Goal: Transaction & Acquisition: Purchase product/service

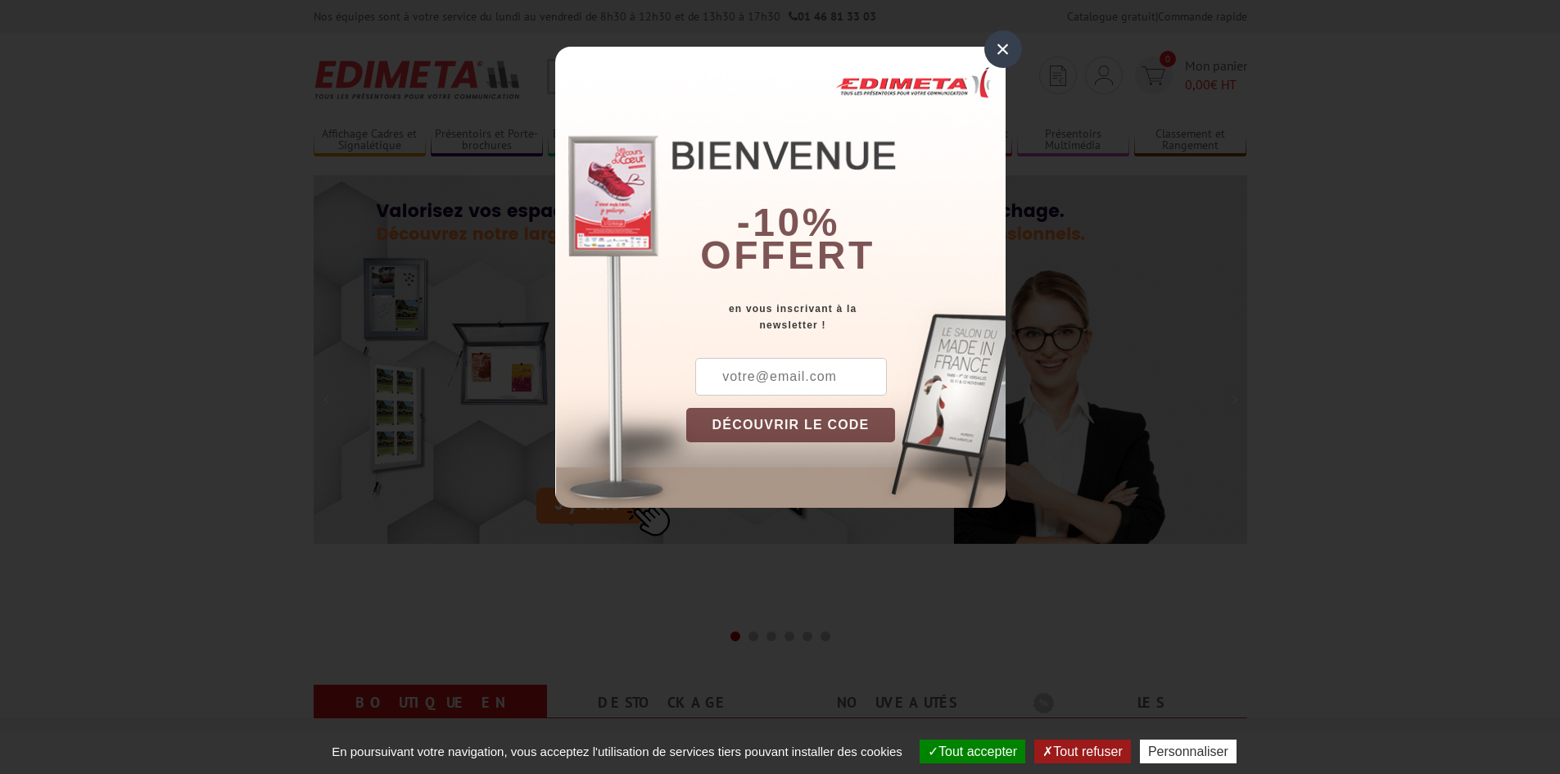
click at [1005, 51] on div "×" at bounding box center [1003, 49] width 38 height 38
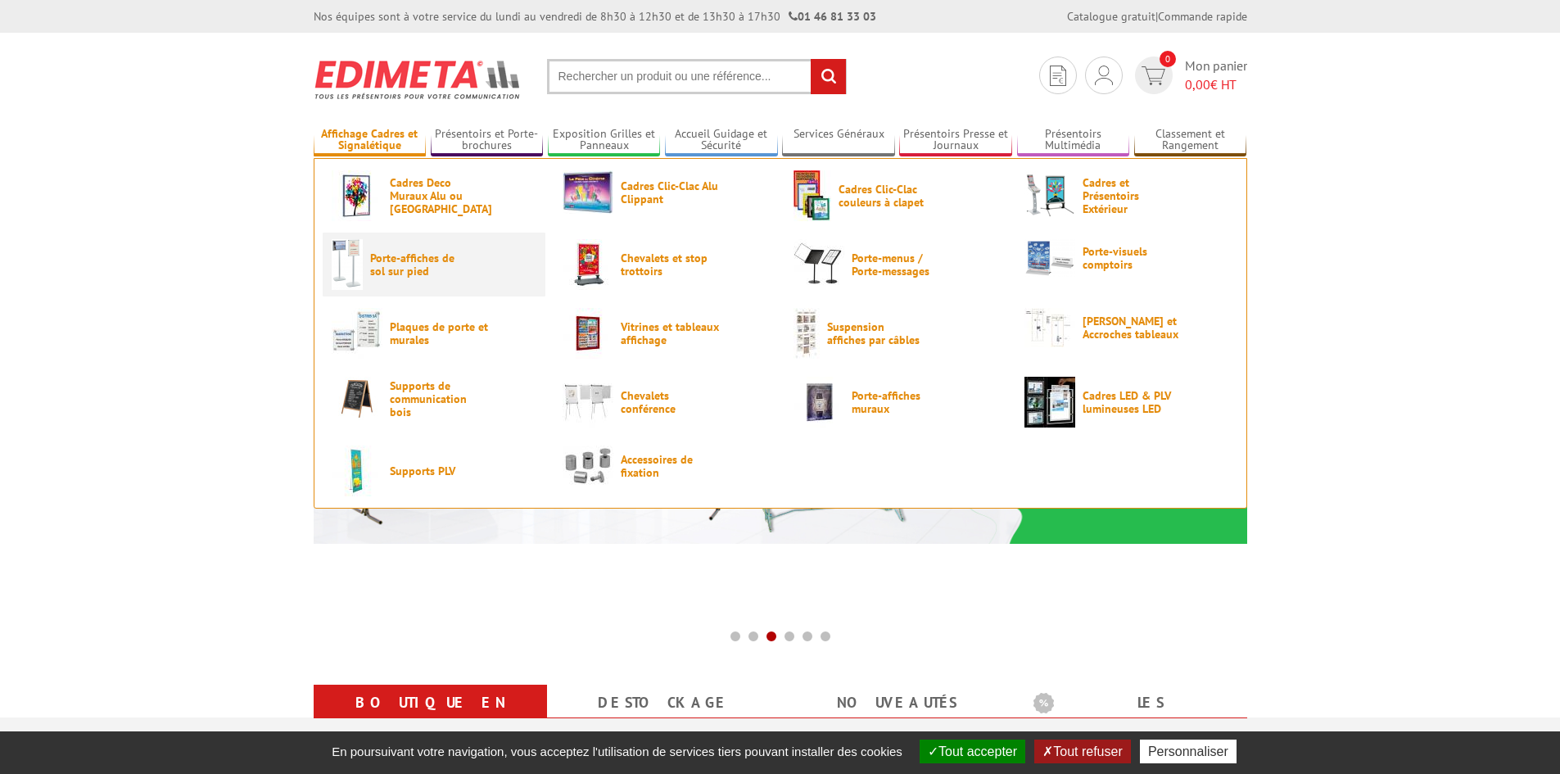
click at [382, 260] on span "Porte-affiches de sol sur pied" at bounding box center [419, 264] width 98 height 26
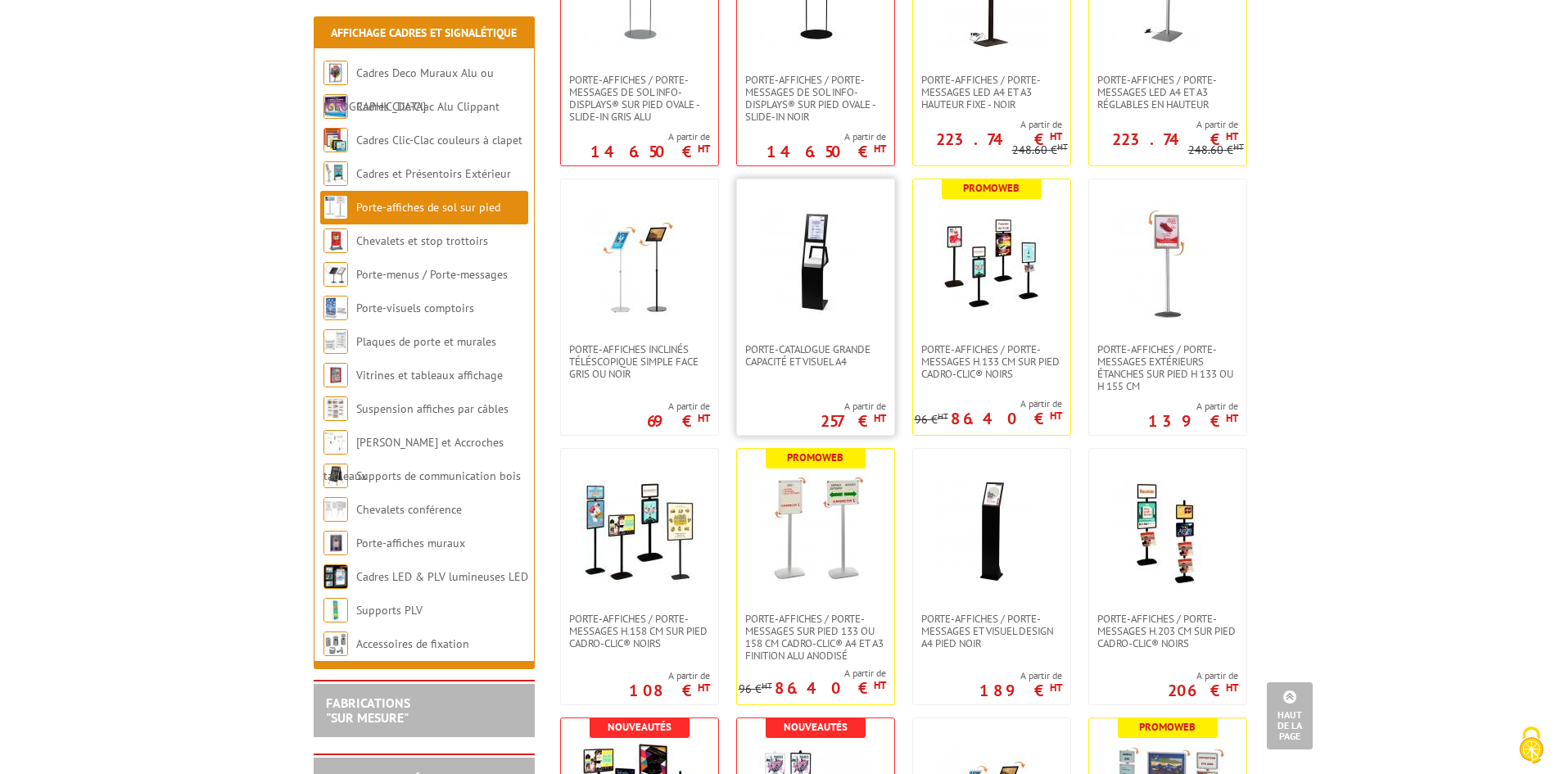
scroll to position [737, 0]
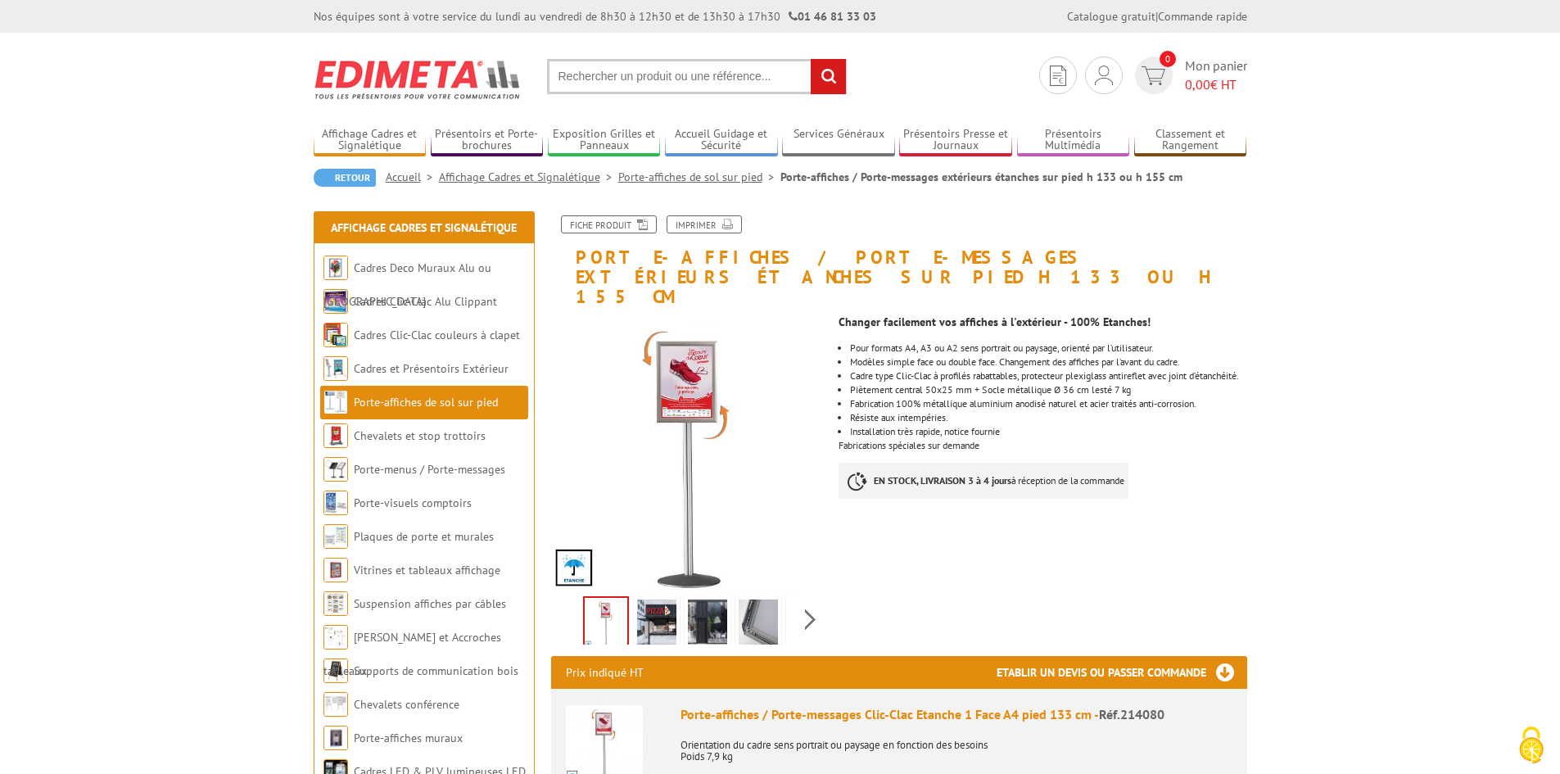
click at [660, 603] on img at bounding box center [656, 624] width 39 height 51
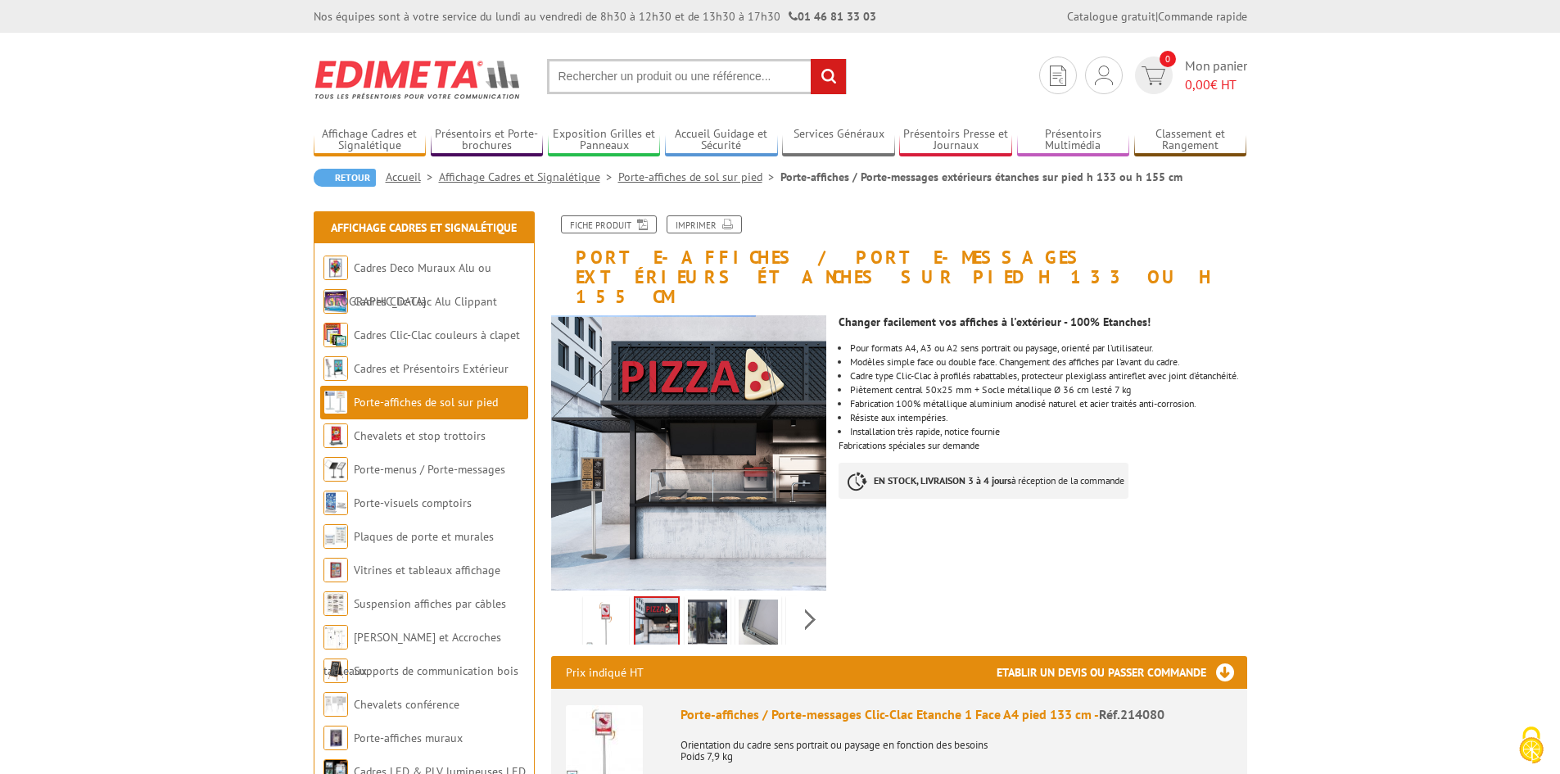
click at [710, 603] on img at bounding box center [707, 624] width 39 height 51
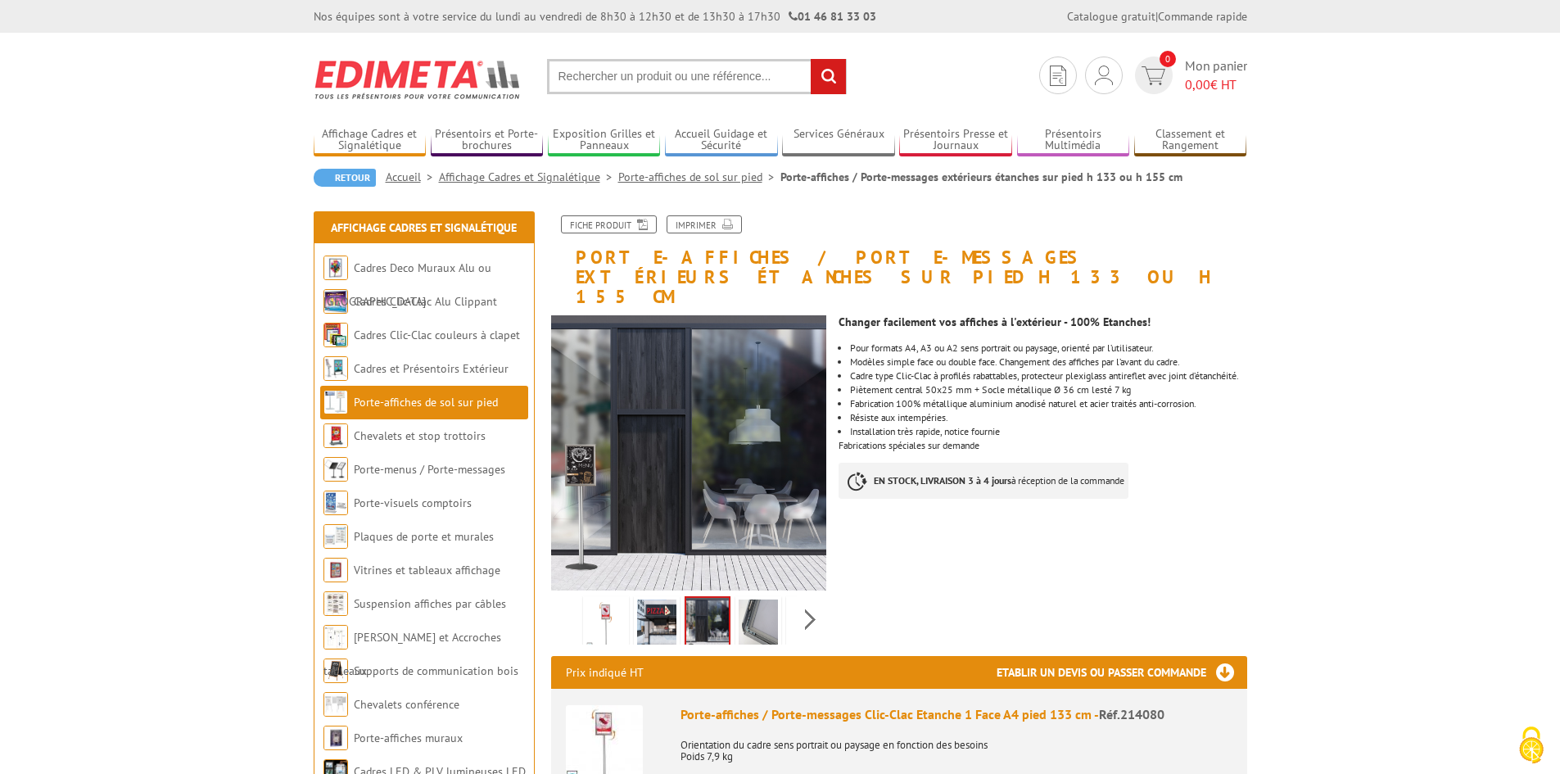
click at [759, 601] on img at bounding box center [757, 624] width 39 height 51
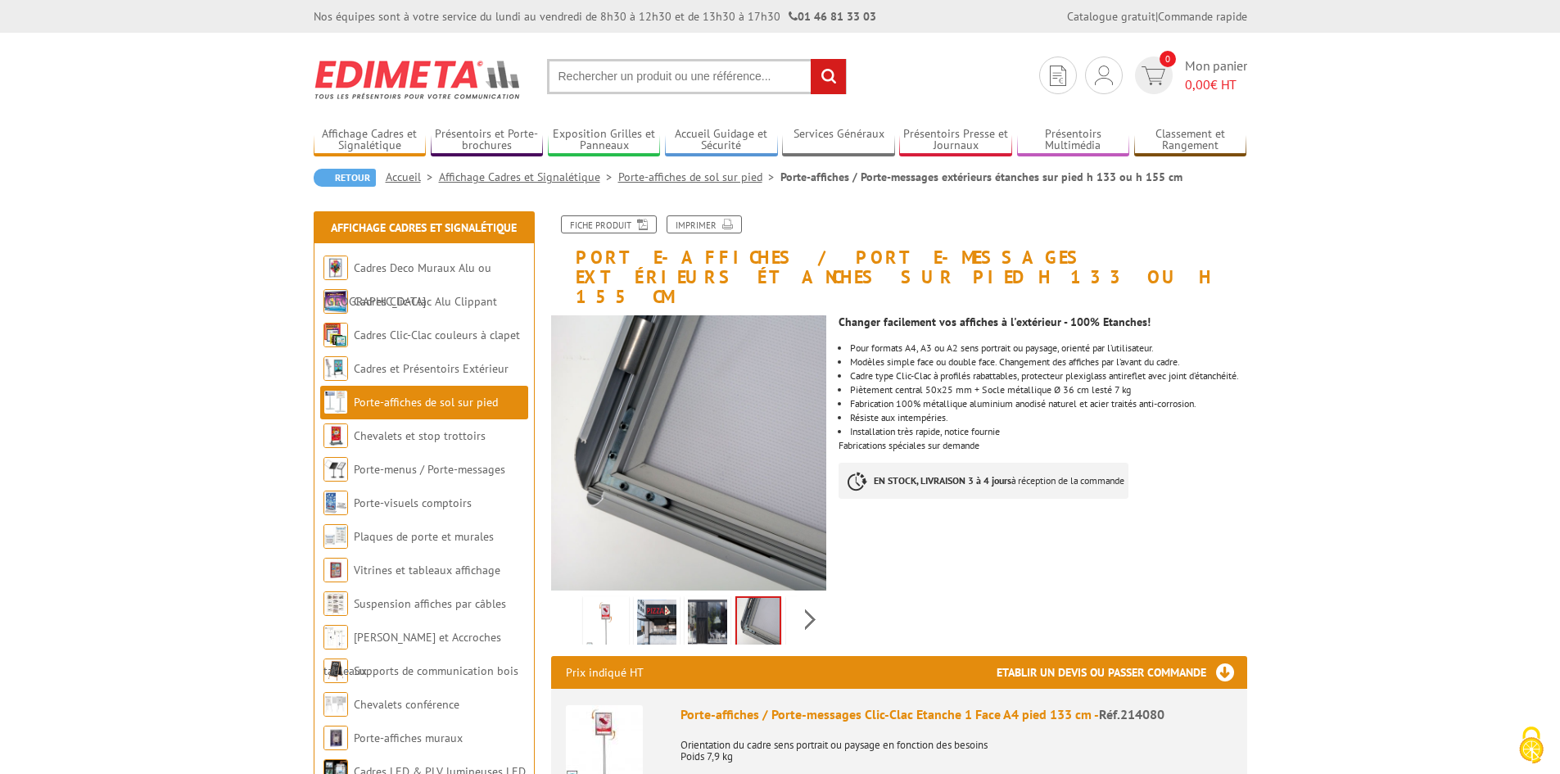
click at [607, 602] on img at bounding box center [605, 624] width 39 height 51
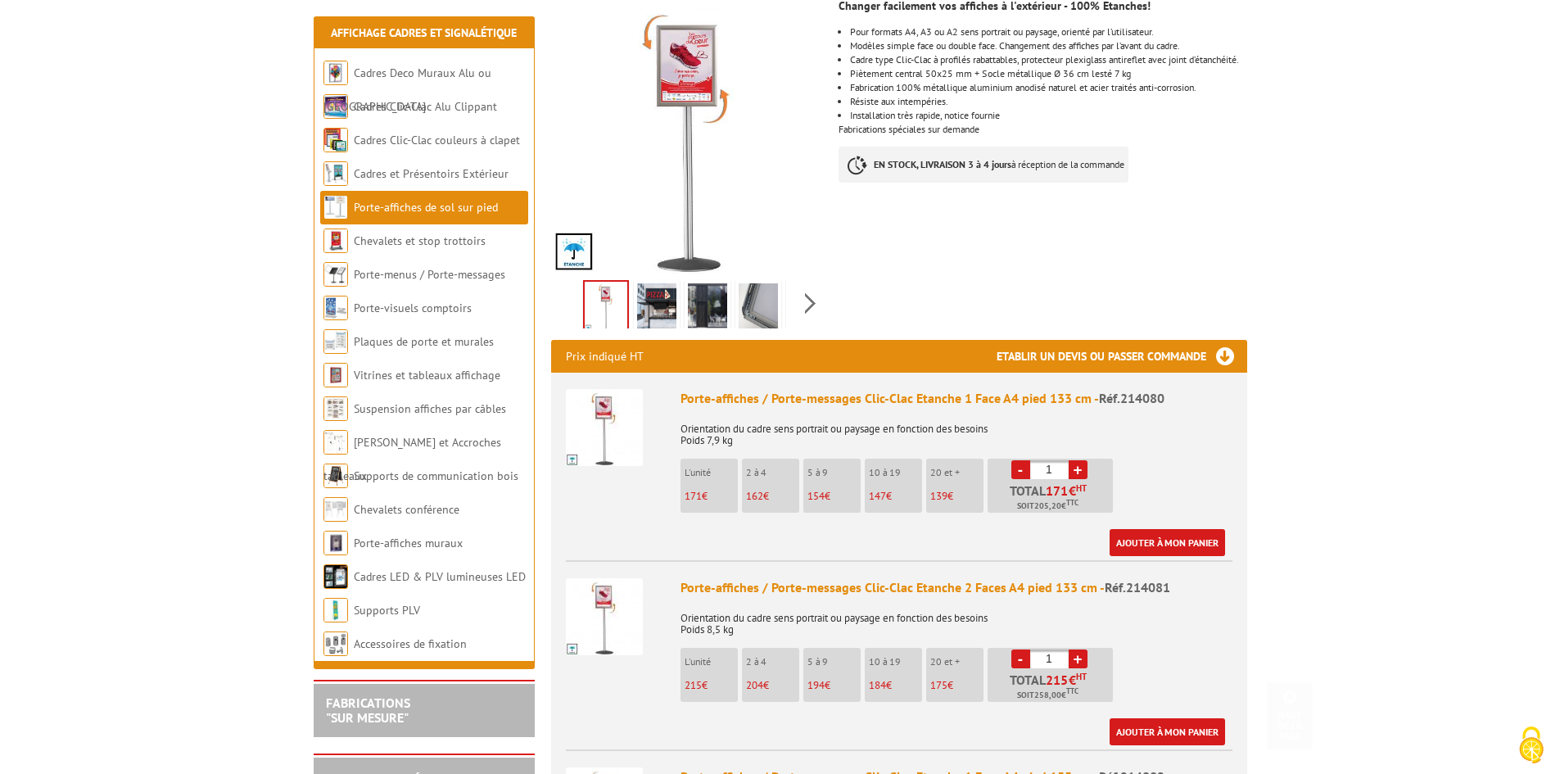
scroll to position [327, 0]
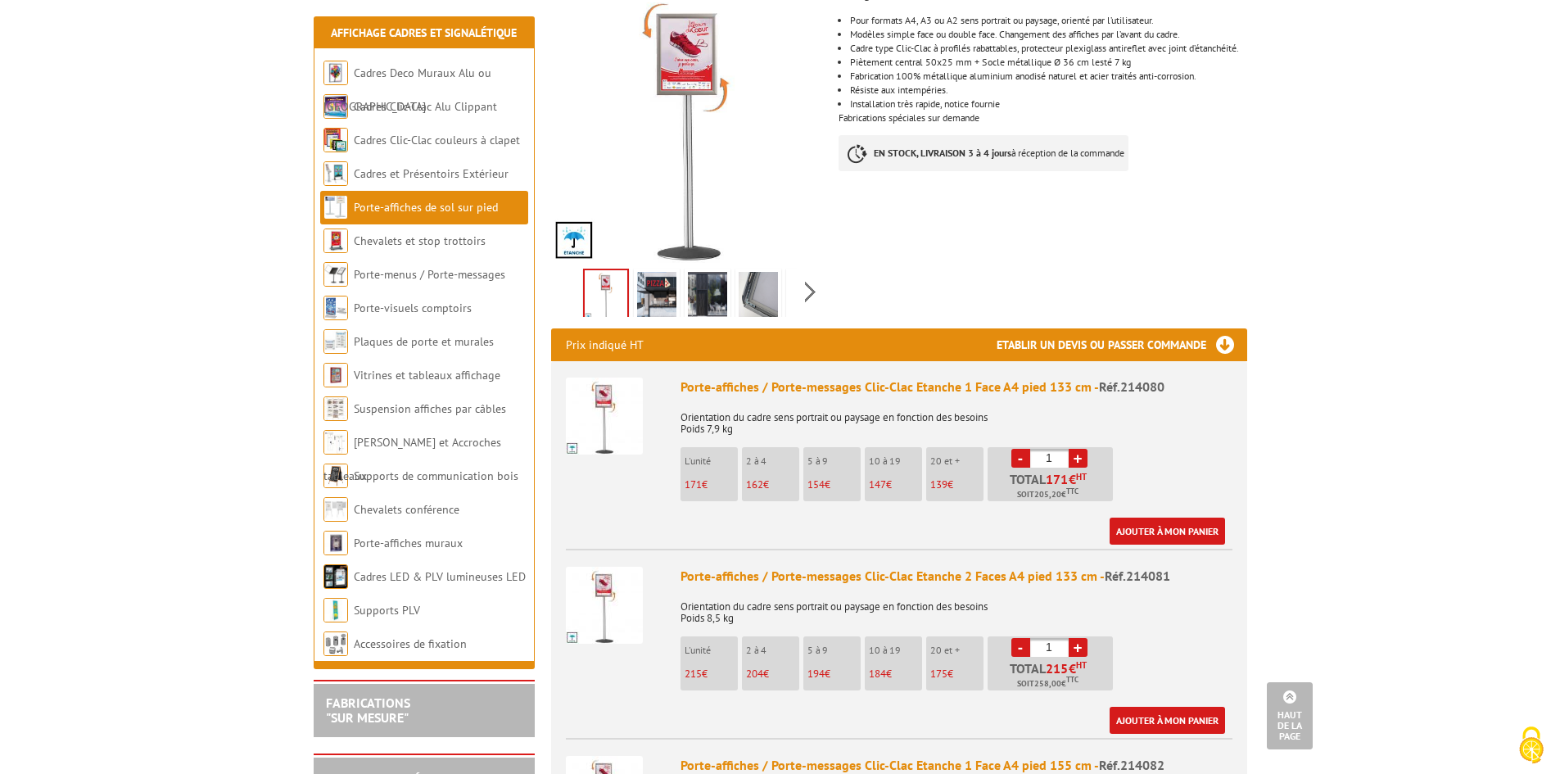
click at [1074, 449] on link "+" at bounding box center [1077, 458] width 19 height 19
click at [1027, 449] on link "-" at bounding box center [1020, 458] width 19 height 19
type input "1"
